Goal: Task Accomplishment & Management: Manage account settings

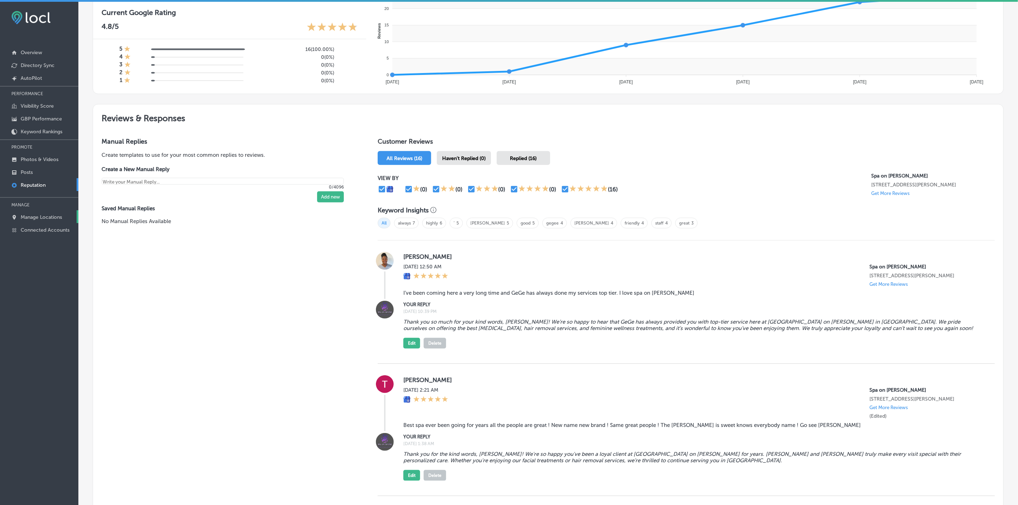
click at [30, 212] on link "Manage Locations" at bounding box center [39, 216] width 78 height 13
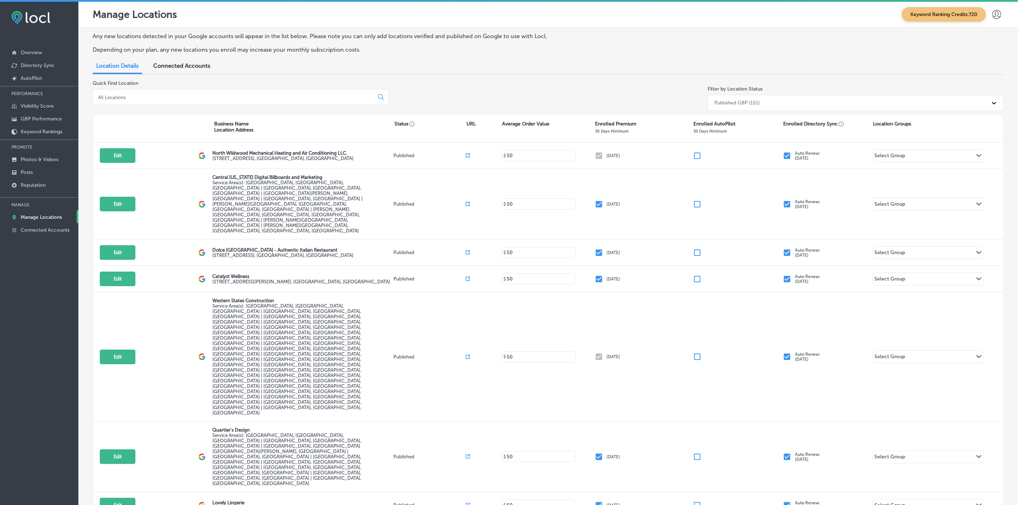
click at [159, 100] on div at bounding box center [241, 97] width 296 height 16
click at [154, 97] on input at bounding box center [234, 97] width 275 height 6
click at [152, 95] on input at bounding box center [234, 97] width 275 height 6
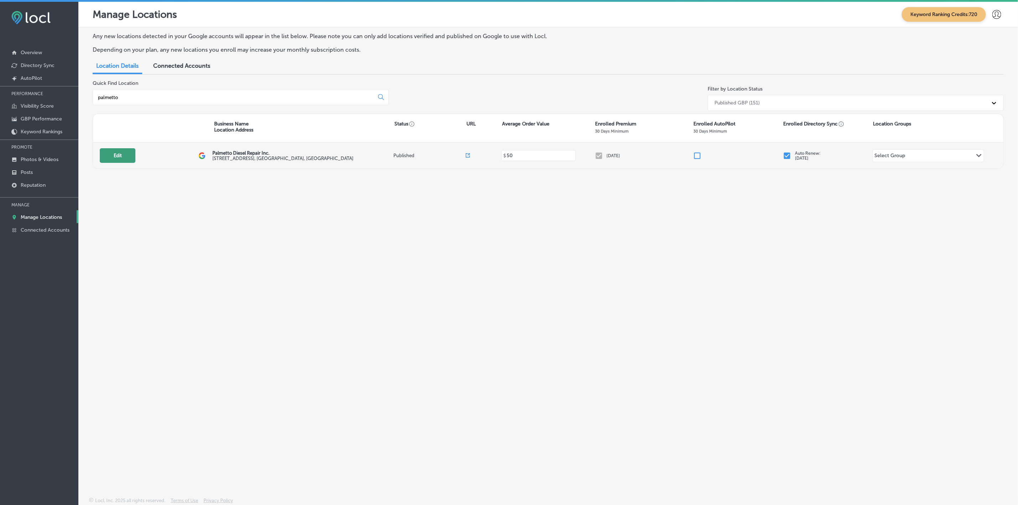
type input "palmetto"
click at [121, 161] on button "Edit" at bounding box center [118, 155] width 36 height 15
select select "US"
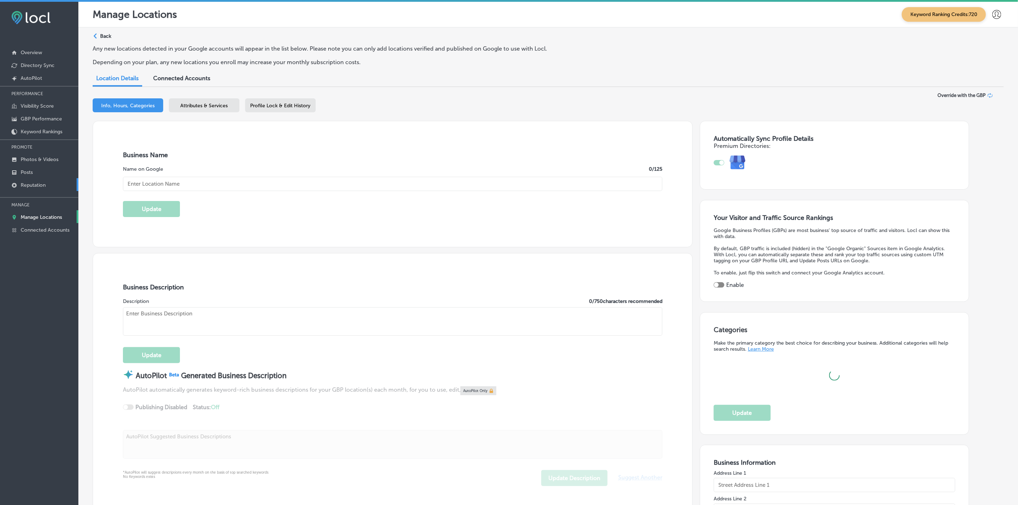
type input "Palmetto Diesel Repair Inc."
type input "[STREET_ADDRESS]"
type input "[GEOGRAPHIC_DATA]"
type input "29860"
type input "US"
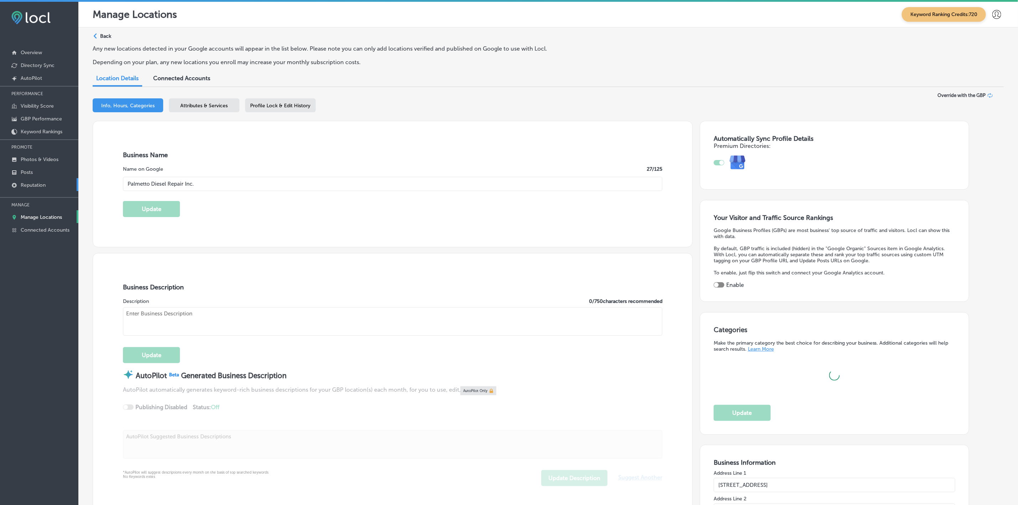
type input "[URL][DOMAIN_NAME]"
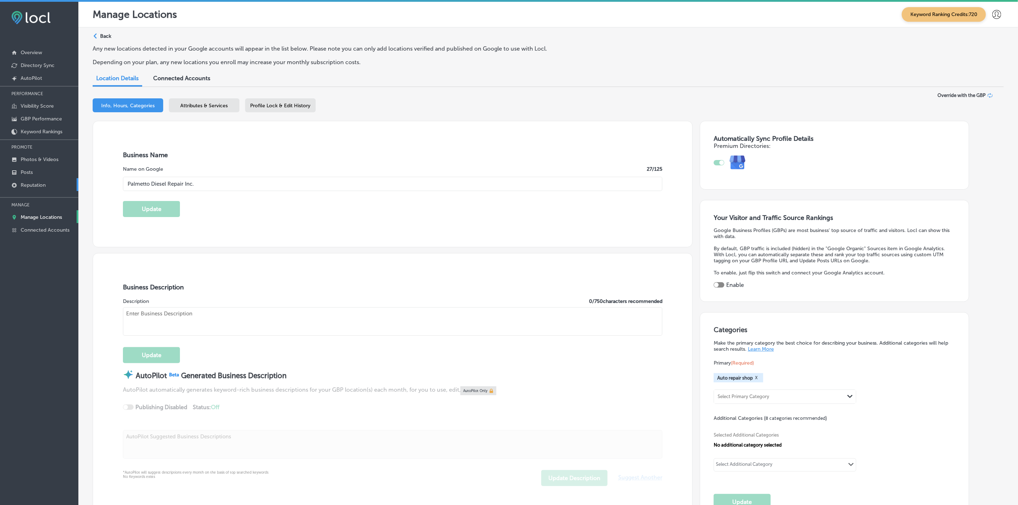
type textarea "We are a family owned and operated full service diesel shop. We work on commerc…"
type input "[PHONE_NUMBER]"
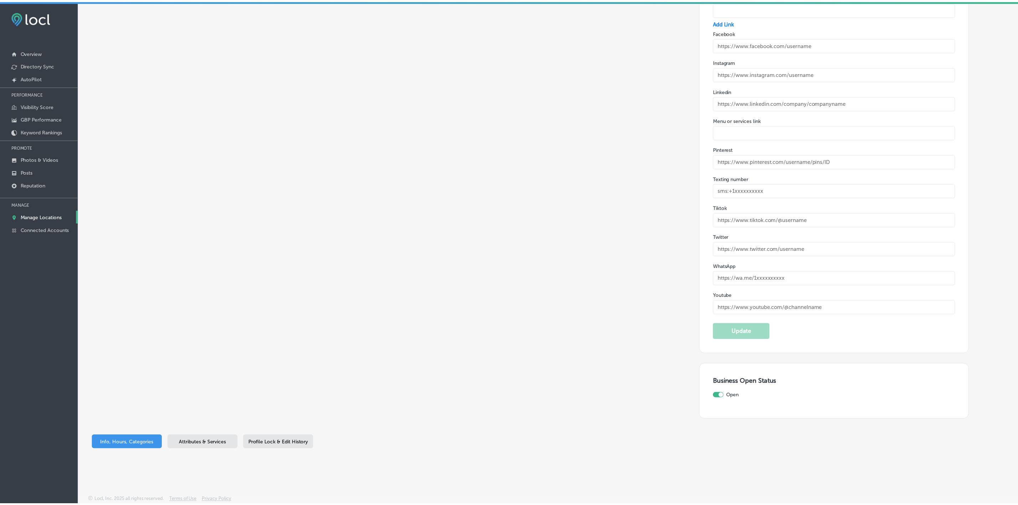
scroll to position [1088, 0]
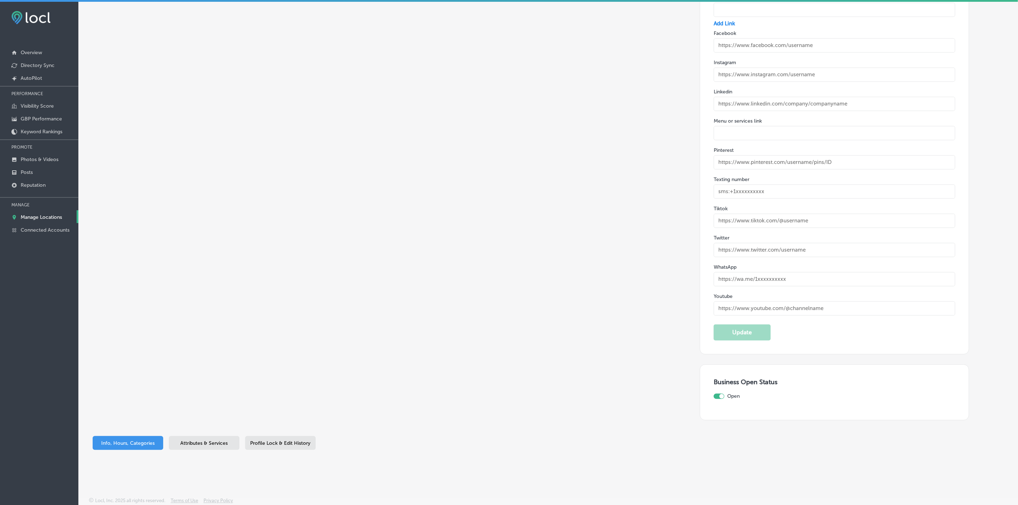
drag, startPoint x: 265, startPoint y: 167, endPoint x: 268, endPoint y: 175, distance: 8.5
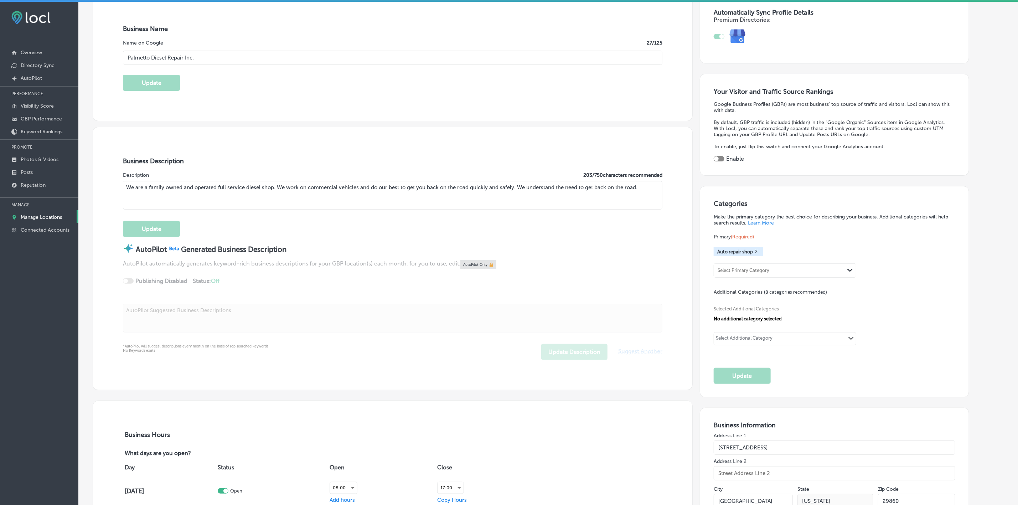
scroll to position [0, 0]
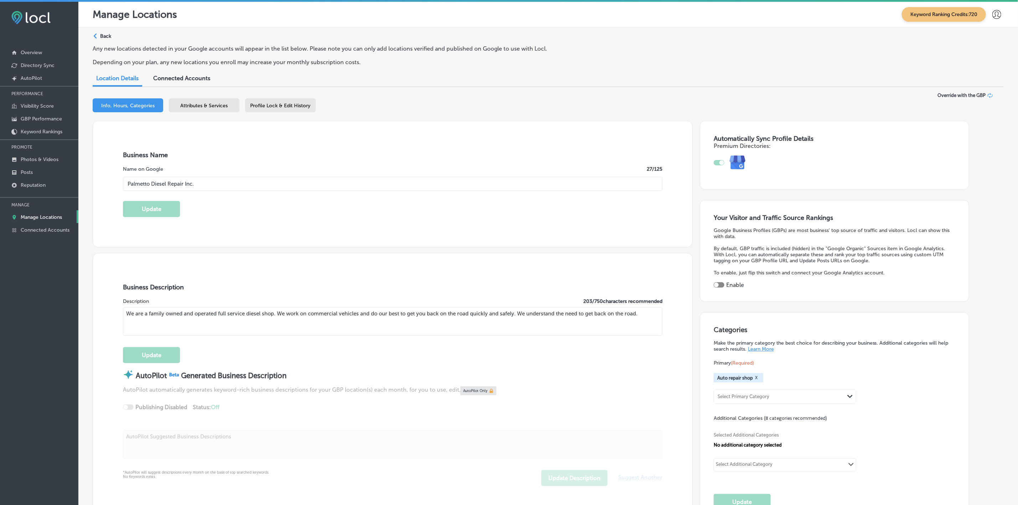
click at [218, 104] on span "Attributes & Services" at bounding box center [204, 106] width 47 height 6
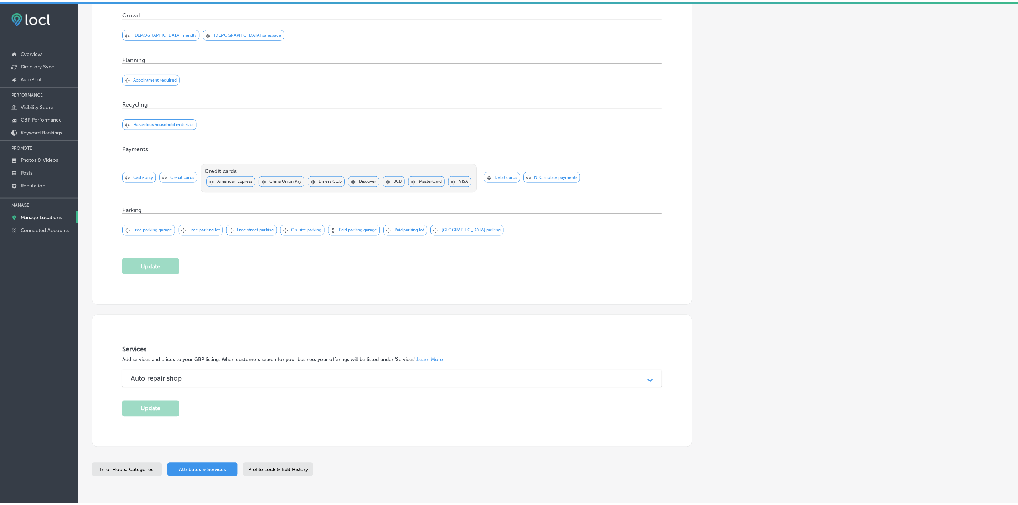
scroll to position [509, 0]
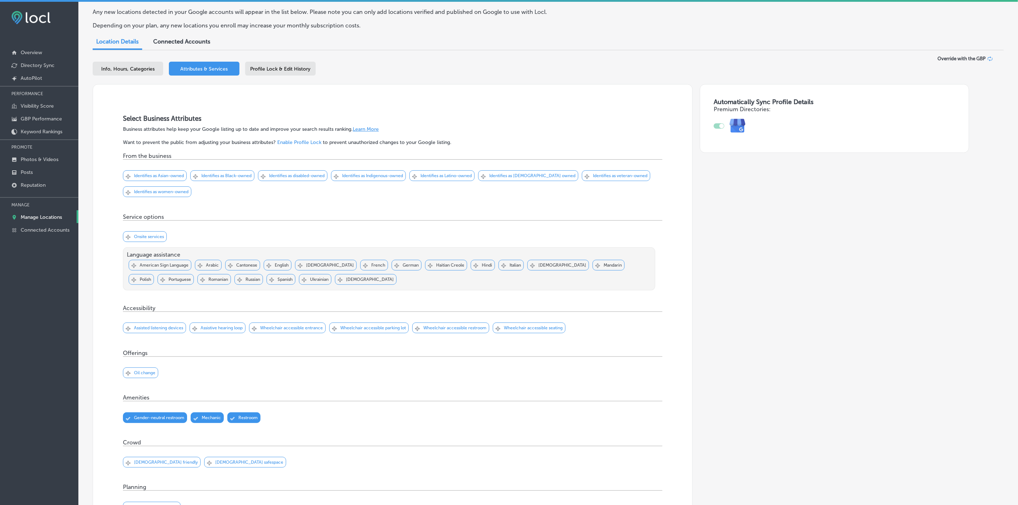
scroll to position [0, 0]
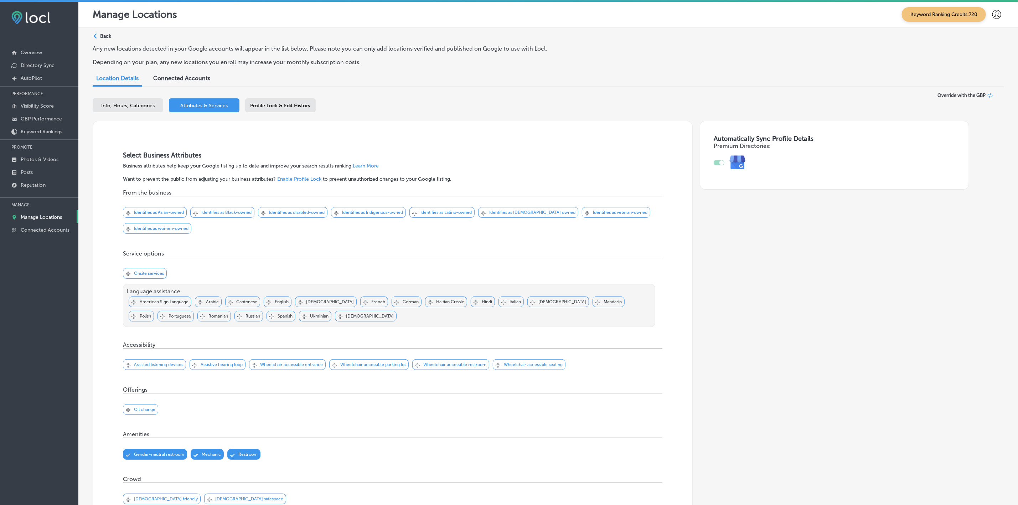
click at [285, 110] on div "Profile Lock & Edit History" at bounding box center [280, 105] width 71 height 14
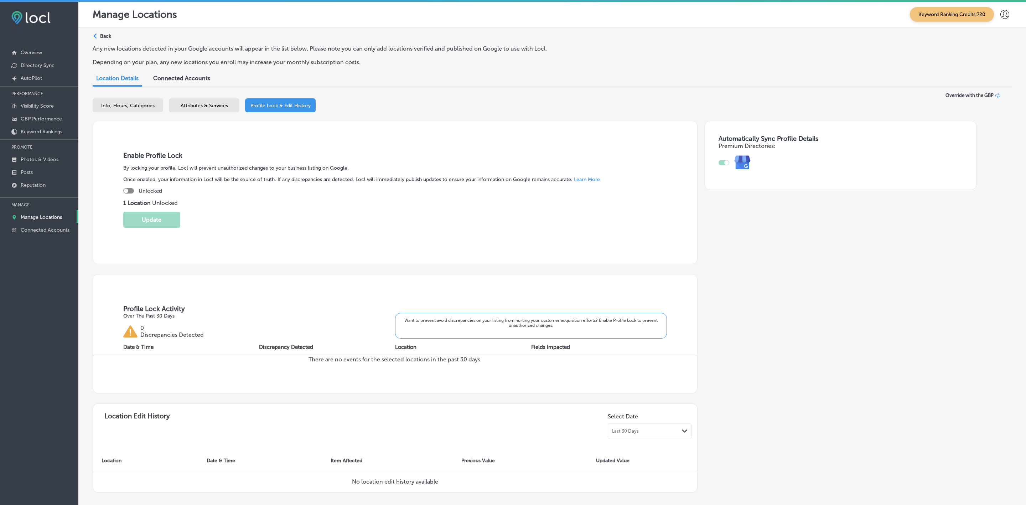
scroll to position [74, 0]
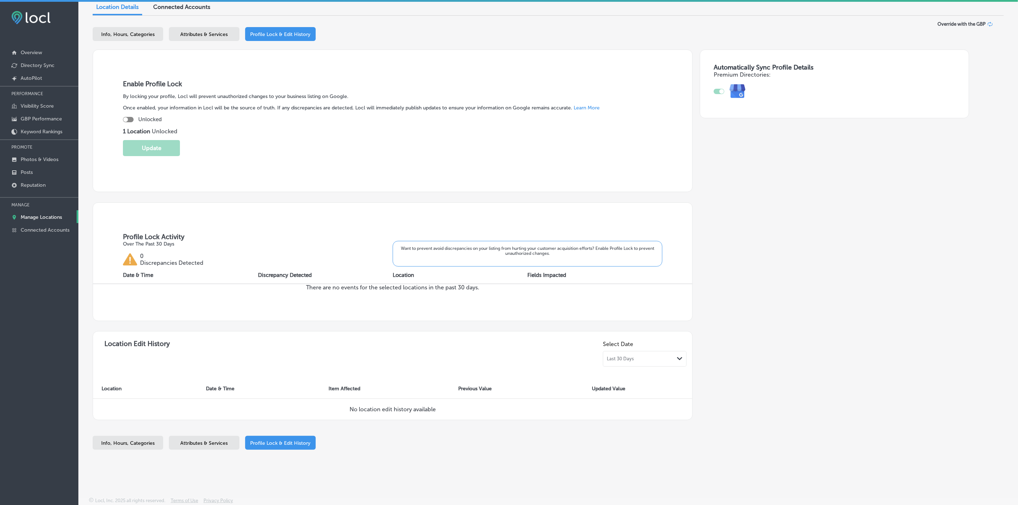
drag, startPoint x: 140, startPoint y: 122, endPoint x: 135, endPoint y: 121, distance: 5.4
click at [139, 122] on div "Enable Profile Lock By locking your profile, Locl will prevent unauthorized cha…" at bounding box center [393, 121] width 600 height 142
click at [132, 118] on div at bounding box center [128, 119] width 11 height 5
checkbox input "true"
click at [142, 142] on button "Update" at bounding box center [151, 148] width 57 height 16
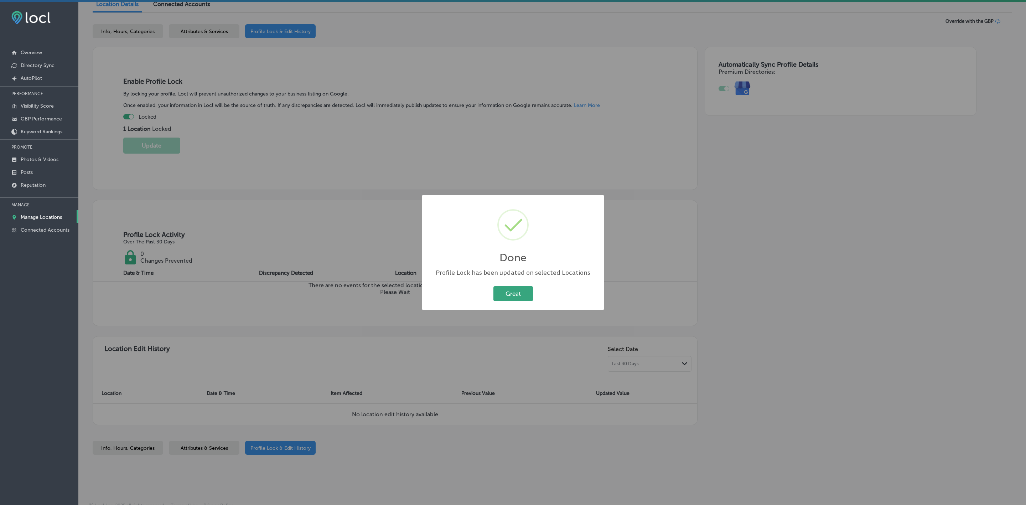
click at [505, 294] on button "Great" at bounding box center [513, 293] width 40 height 15
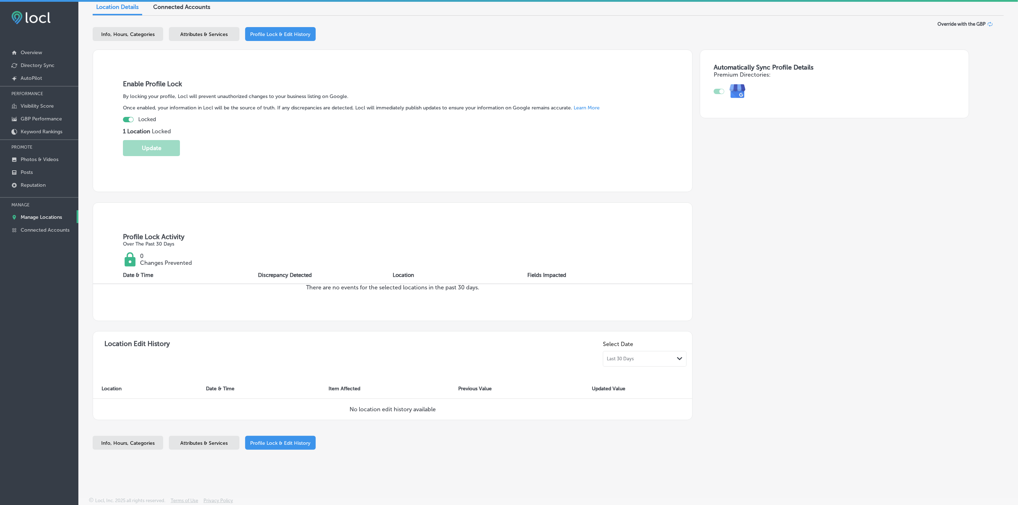
click at [284, 214] on div "Profile Lock Activity Over The Past 30 Days 0 Changes Prevented" at bounding box center [392, 235] width 599 height 64
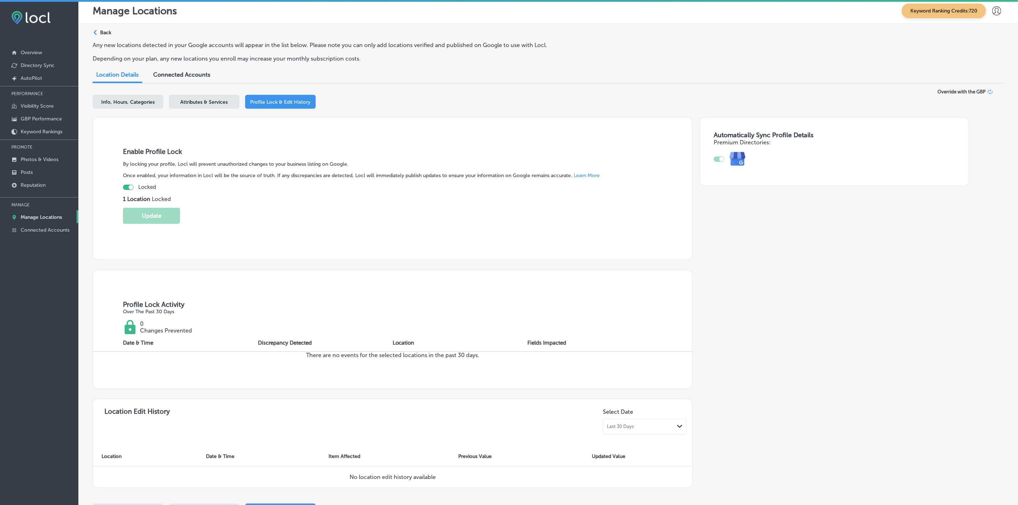
scroll to position [0, 0]
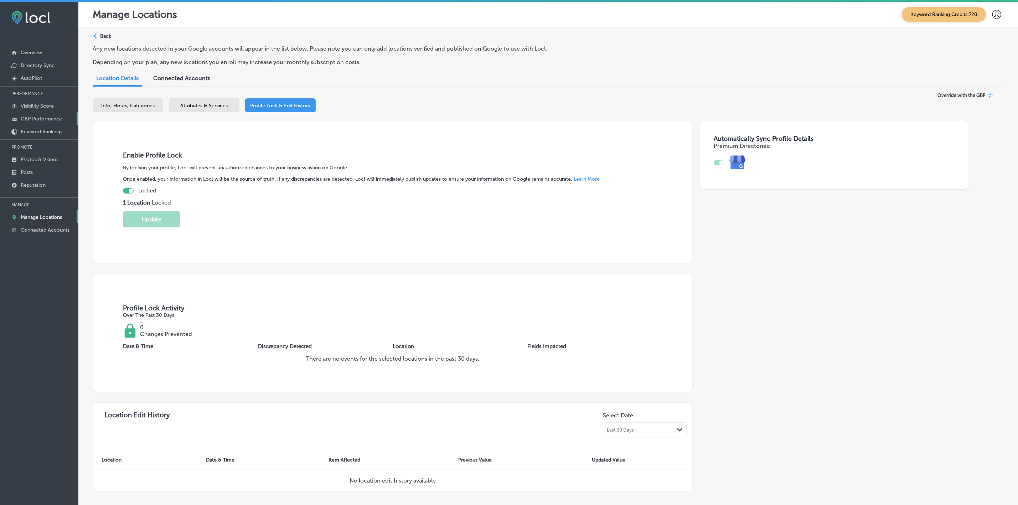
click at [36, 116] on p "GBP Performance" at bounding box center [41, 119] width 41 height 6
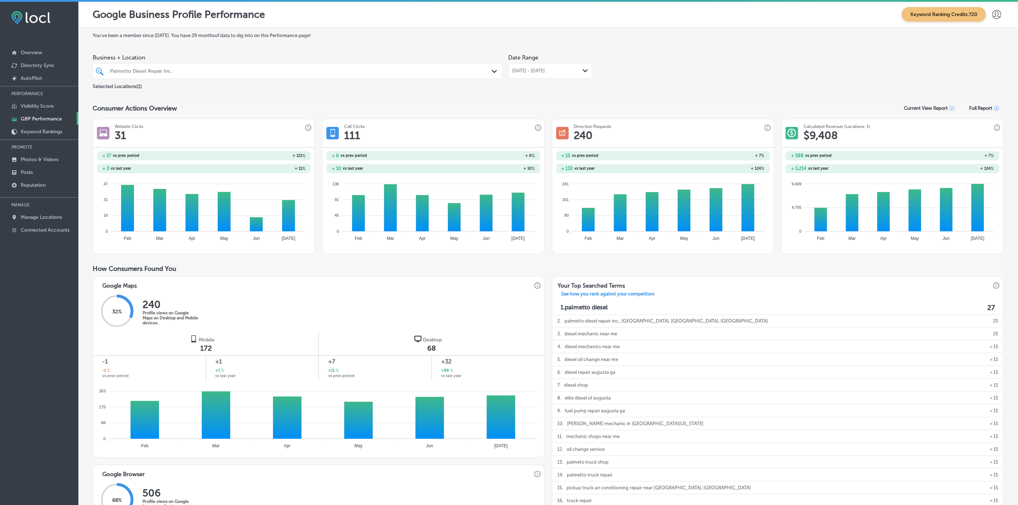
drag, startPoint x: 558, startPoint y: 69, endPoint x: 537, endPoint y: 83, distance: 24.6
click at [545, 69] on span "[DATE] - [DATE]" at bounding box center [528, 71] width 33 height 6
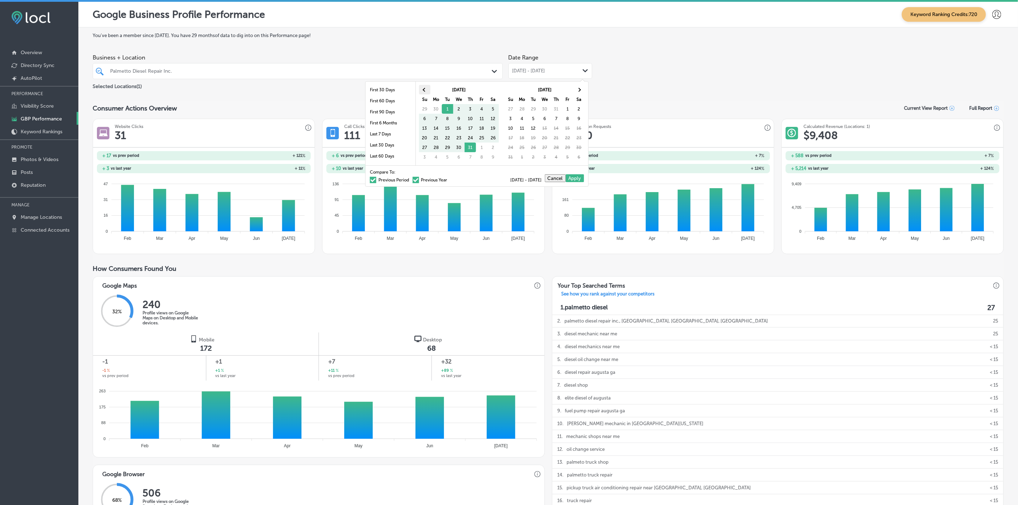
click at [423, 93] on th at bounding box center [424, 90] width 11 height 10
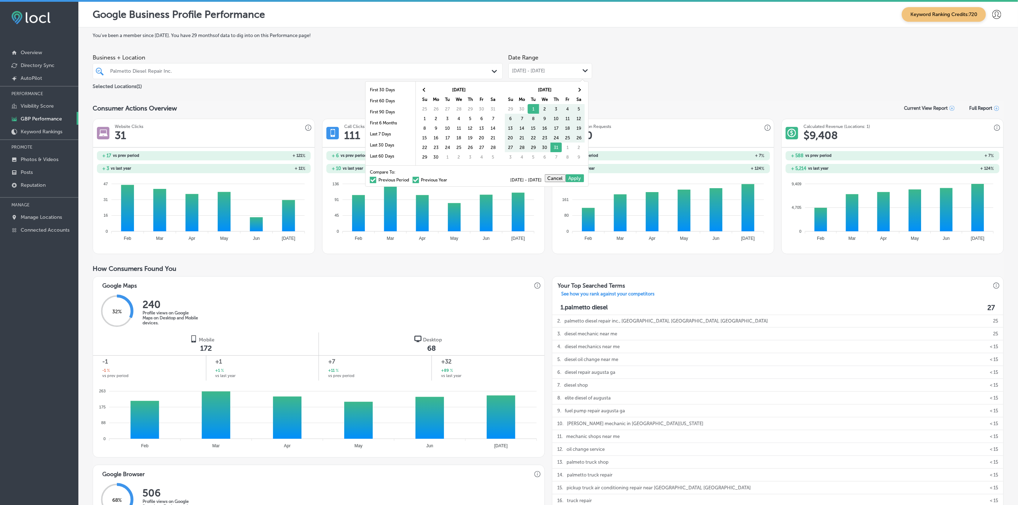
click at [423, 93] on th at bounding box center [424, 90] width 11 height 10
click at [584, 90] on th at bounding box center [578, 90] width 11 height 10
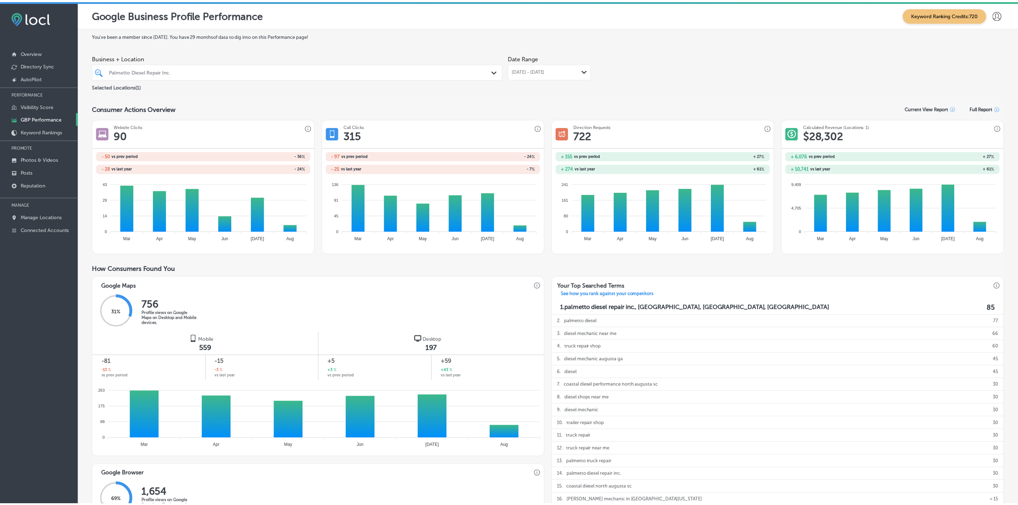
scroll to position [272, 0]
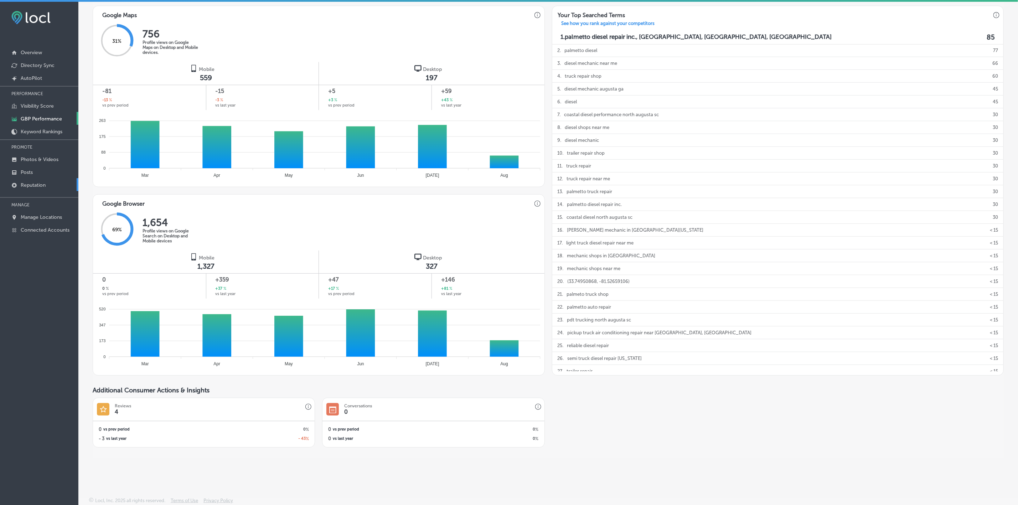
click at [45, 191] on div at bounding box center [39, 193] width 78 height 4
click at [44, 183] on p "Reputation" at bounding box center [33, 185] width 25 height 6
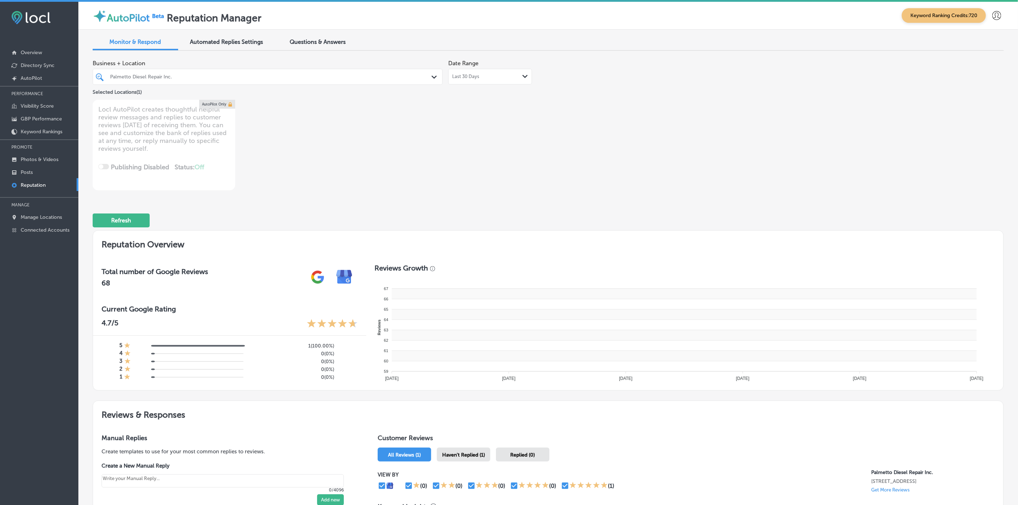
click at [464, 80] on div "Last 30 Days Path Created with Sketch." at bounding box center [490, 77] width 84 height 16
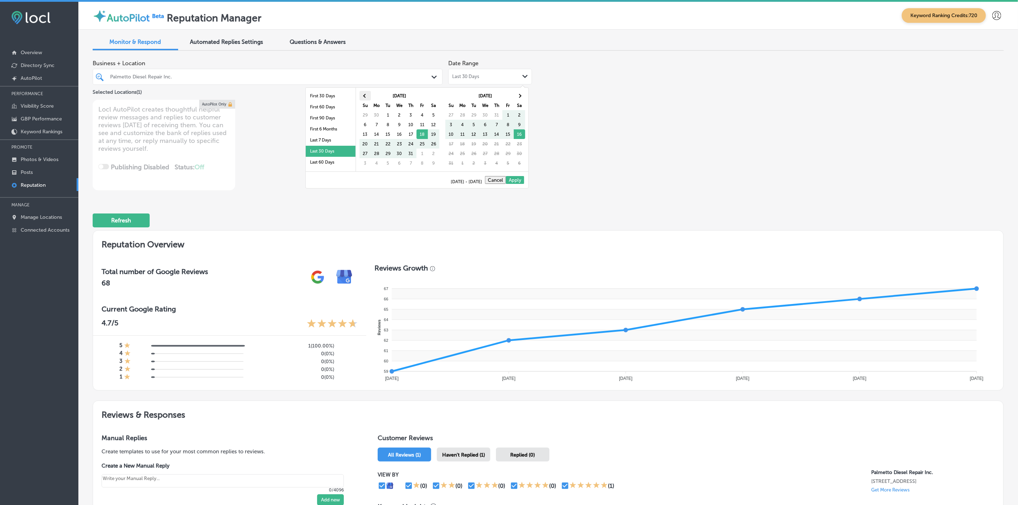
click at [359, 99] on th at bounding box center [364, 96] width 11 height 10
click at [521, 95] on th at bounding box center [519, 96] width 11 height 10
type textarea "x"
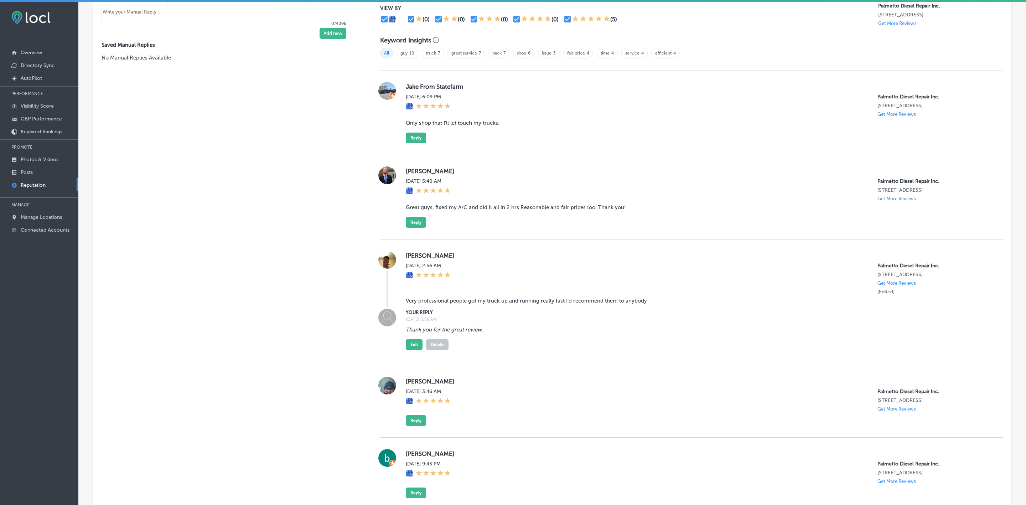
scroll to position [549, 0]
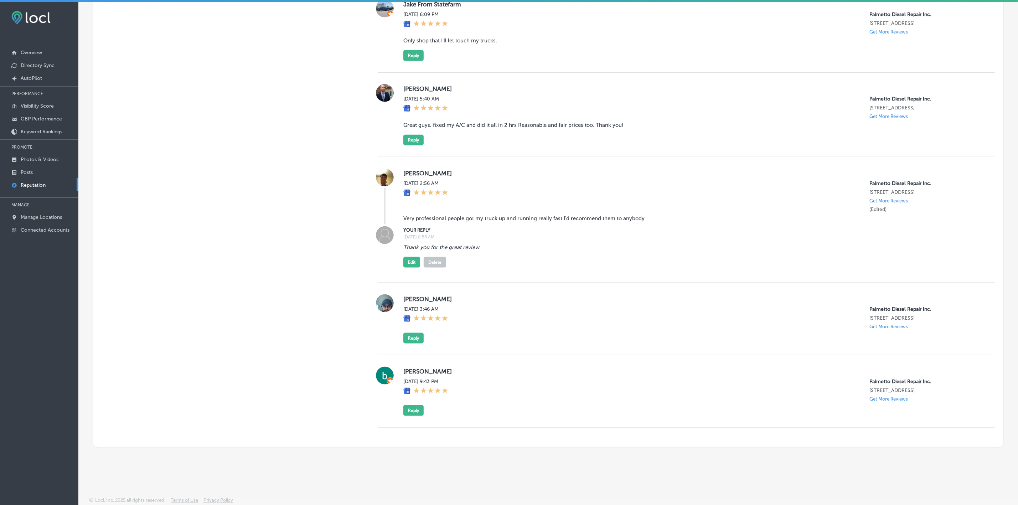
click at [318, 228] on div "Manual Replies Create templates to use for your most common replies to reviews.…" at bounding box center [228, 162] width 270 height 571
click at [40, 160] on p "Photos & Videos" at bounding box center [40, 159] width 38 height 6
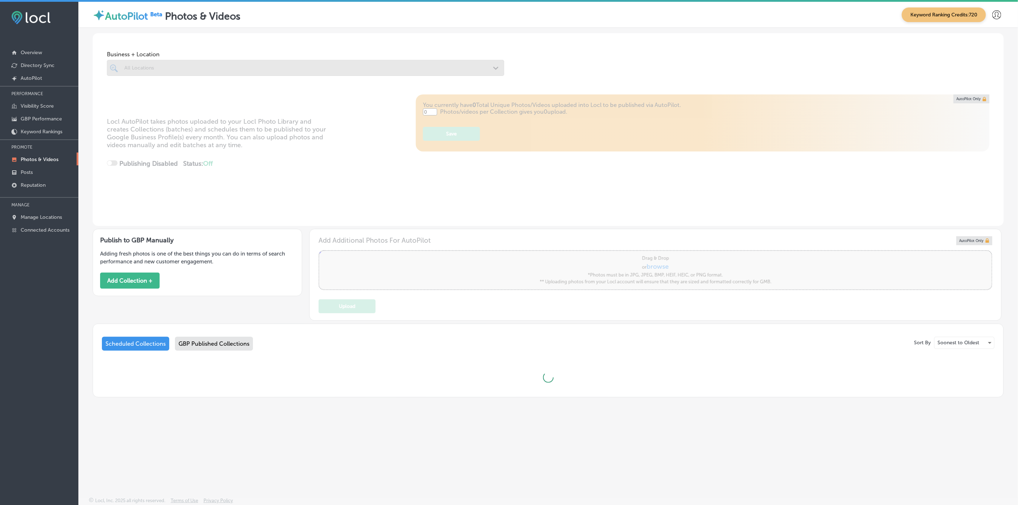
type input "5"
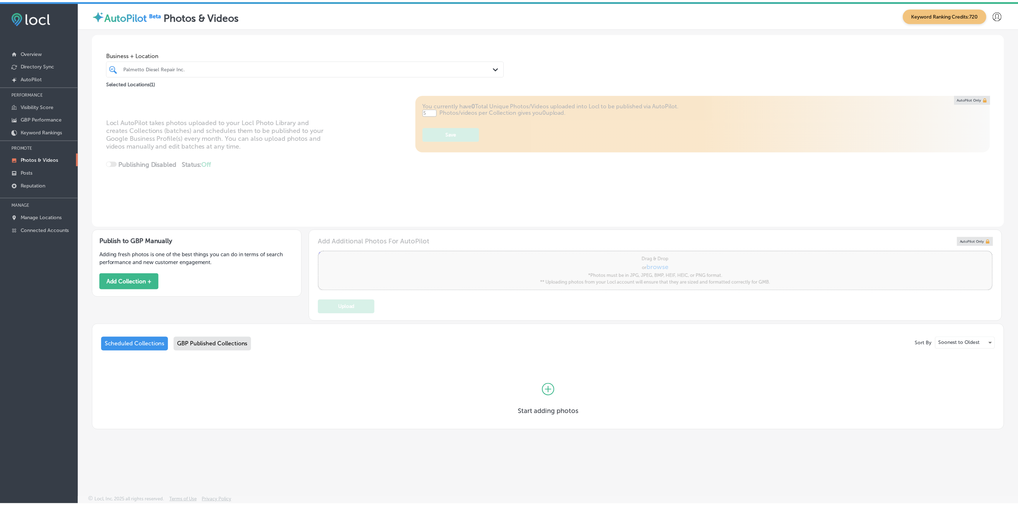
scroll to position [1, 0]
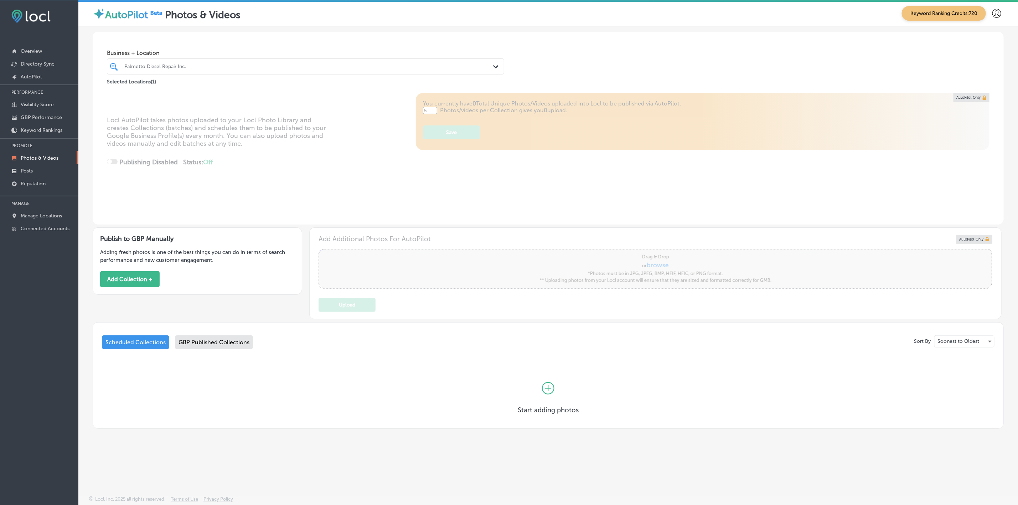
click at [235, 190] on div "Locl AutoPilot takes photos uploaded to your Locl Photo Library and creates Col…" at bounding box center [548, 158] width 911 height 131
click at [28, 168] on p "Posts" at bounding box center [27, 171] width 12 height 6
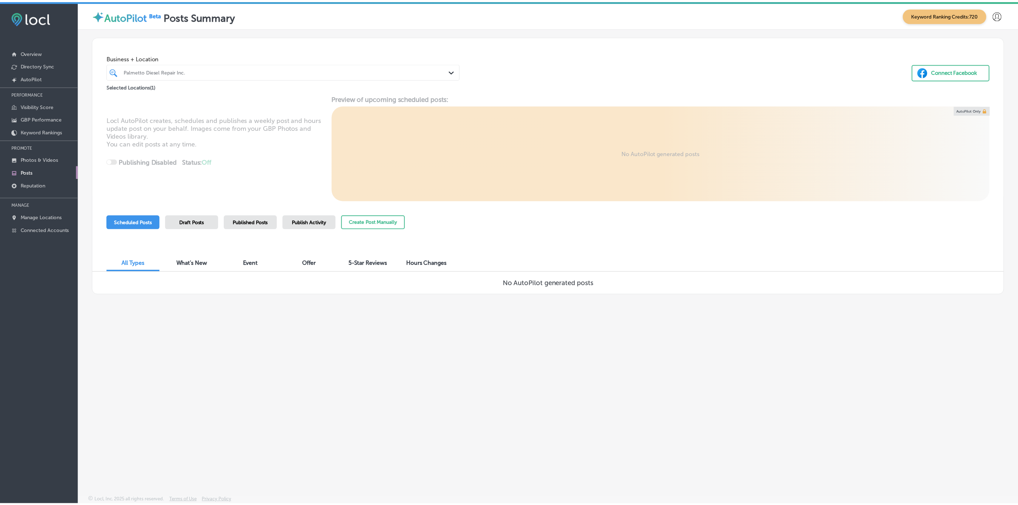
scroll to position [1, 0]
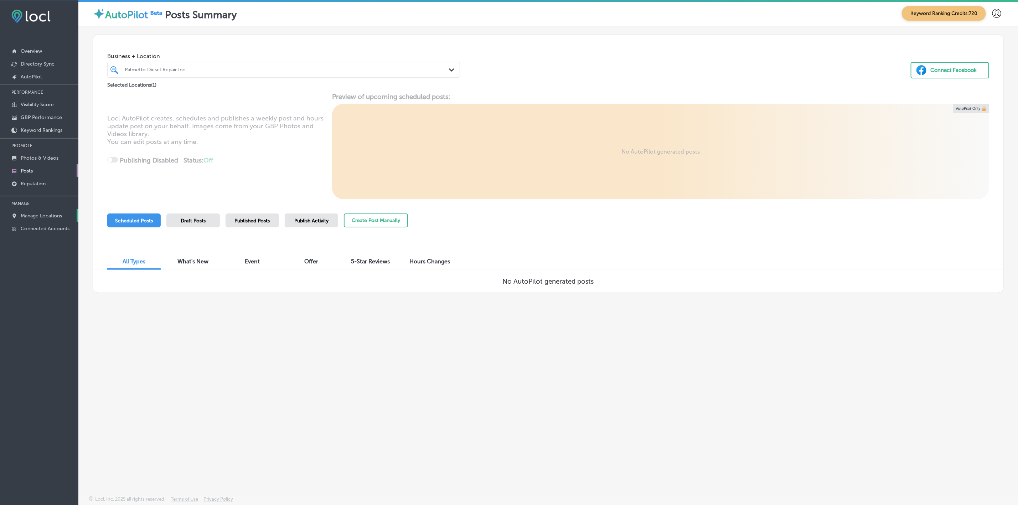
click at [45, 217] on p "Manage Locations" at bounding box center [41, 216] width 41 height 6
